Goal: Find specific page/section: Find specific page/section

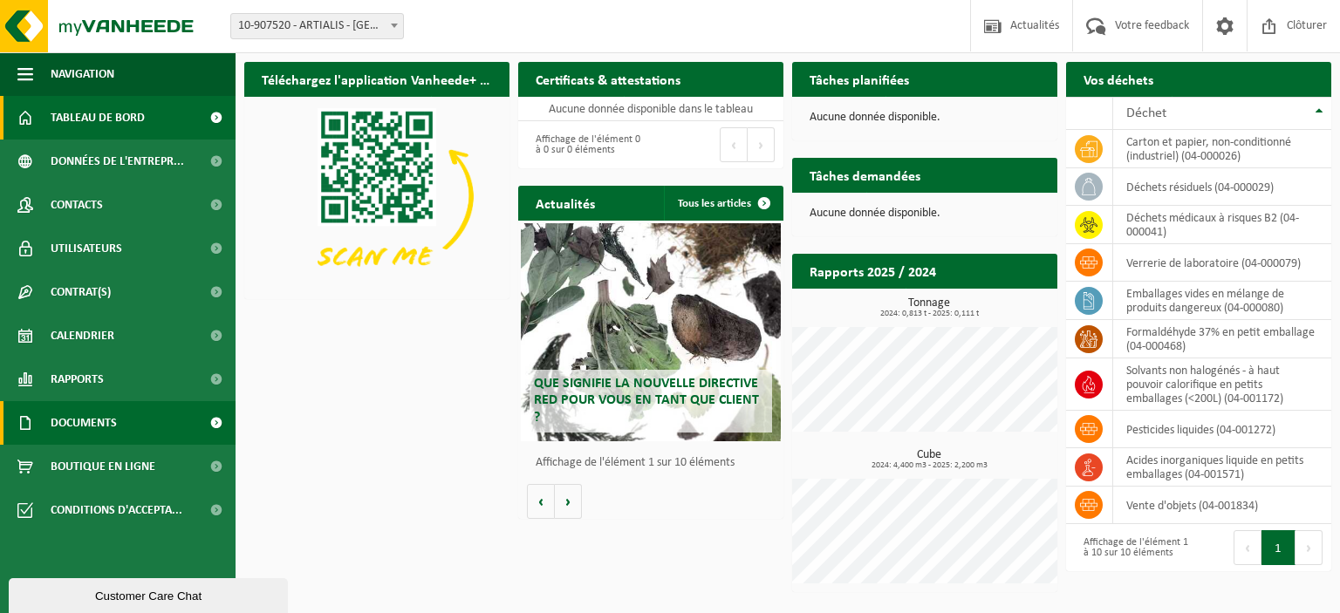
click at [84, 428] on span "Documents" at bounding box center [84, 423] width 66 height 44
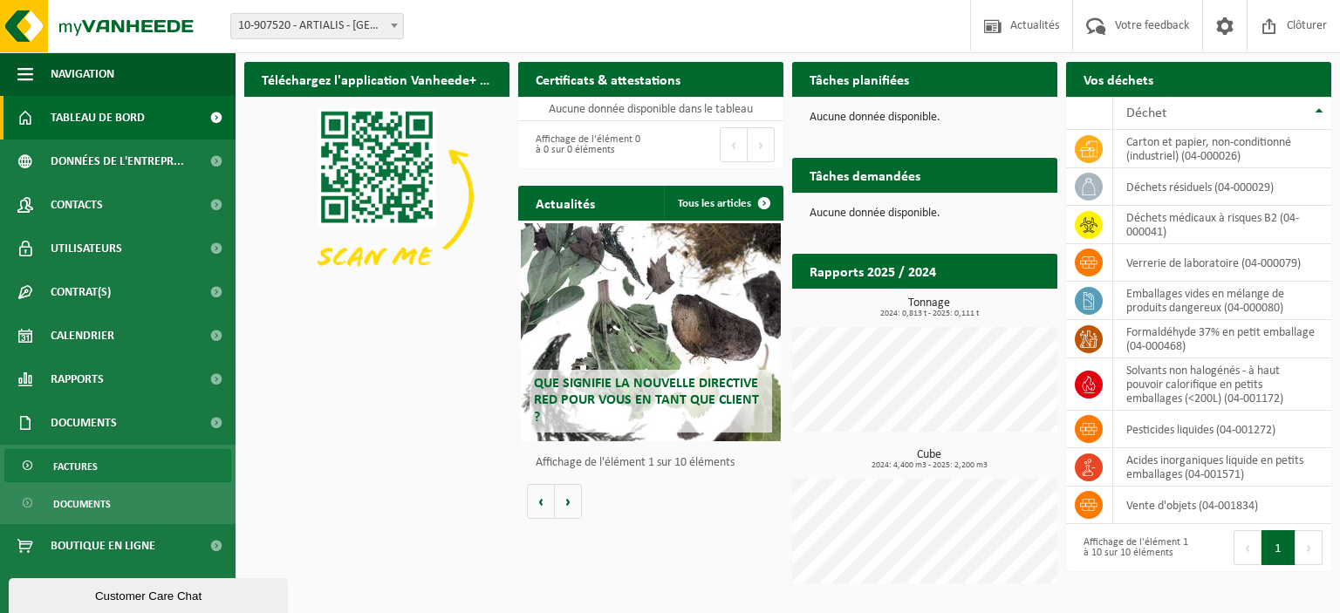
click at [76, 463] on span "Factures" at bounding box center [75, 466] width 44 height 33
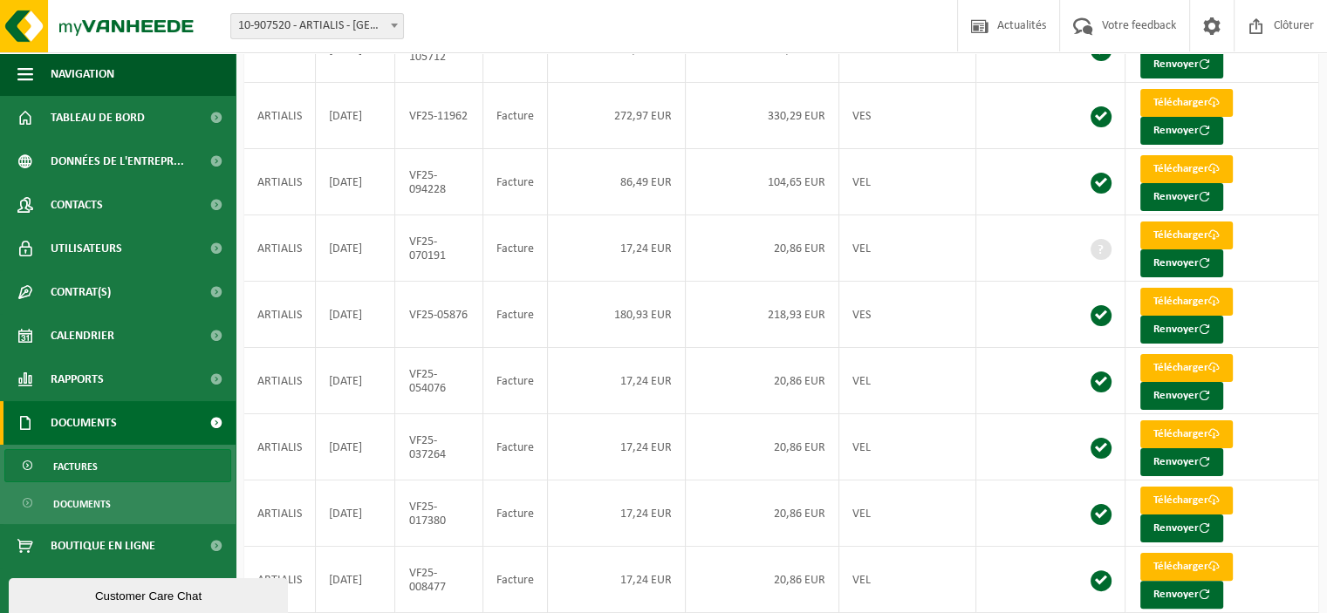
scroll to position [324, 0]
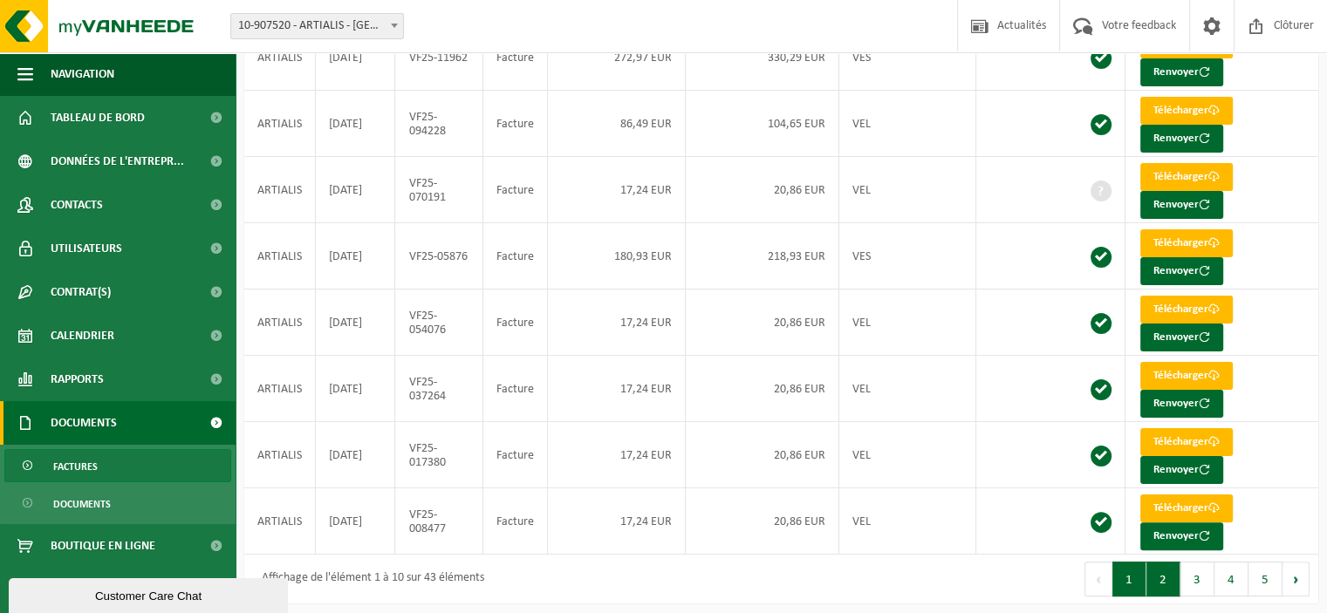
click at [1163, 575] on button "2" at bounding box center [1163, 579] width 34 height 35
click at [1129, 574] on button "1" at bounding box center [1129, 579] width 34 height 35
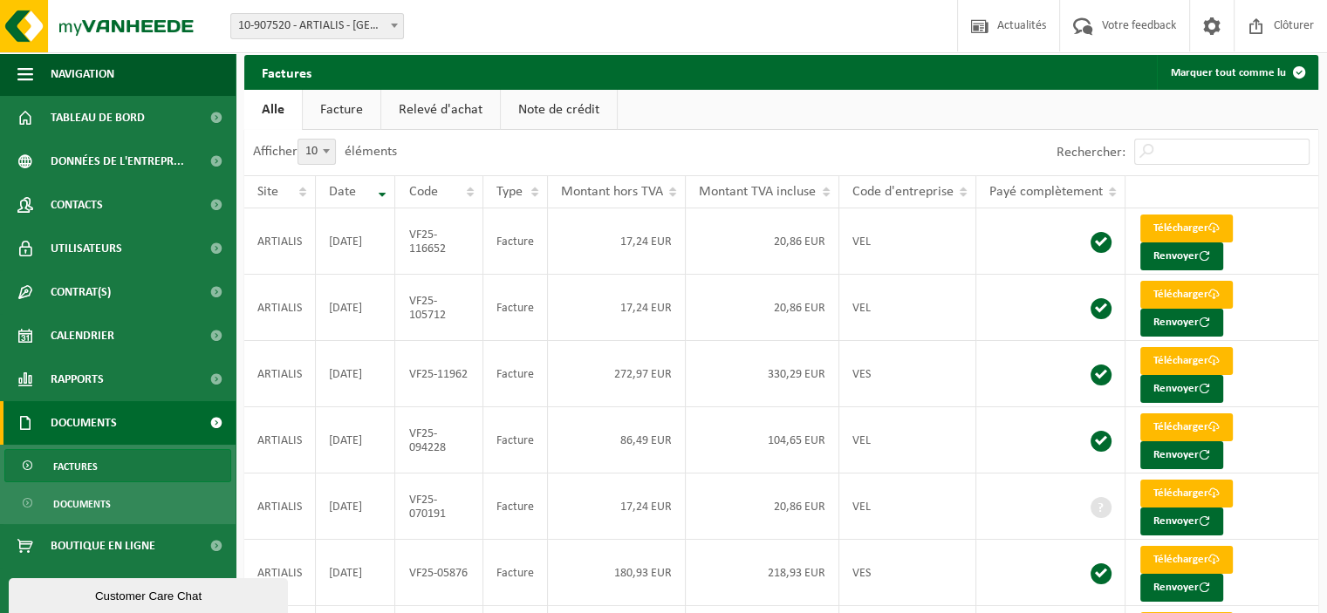
scroll to position [0, 0]
